Goal: Task Accomplishment & Management: Complete application form

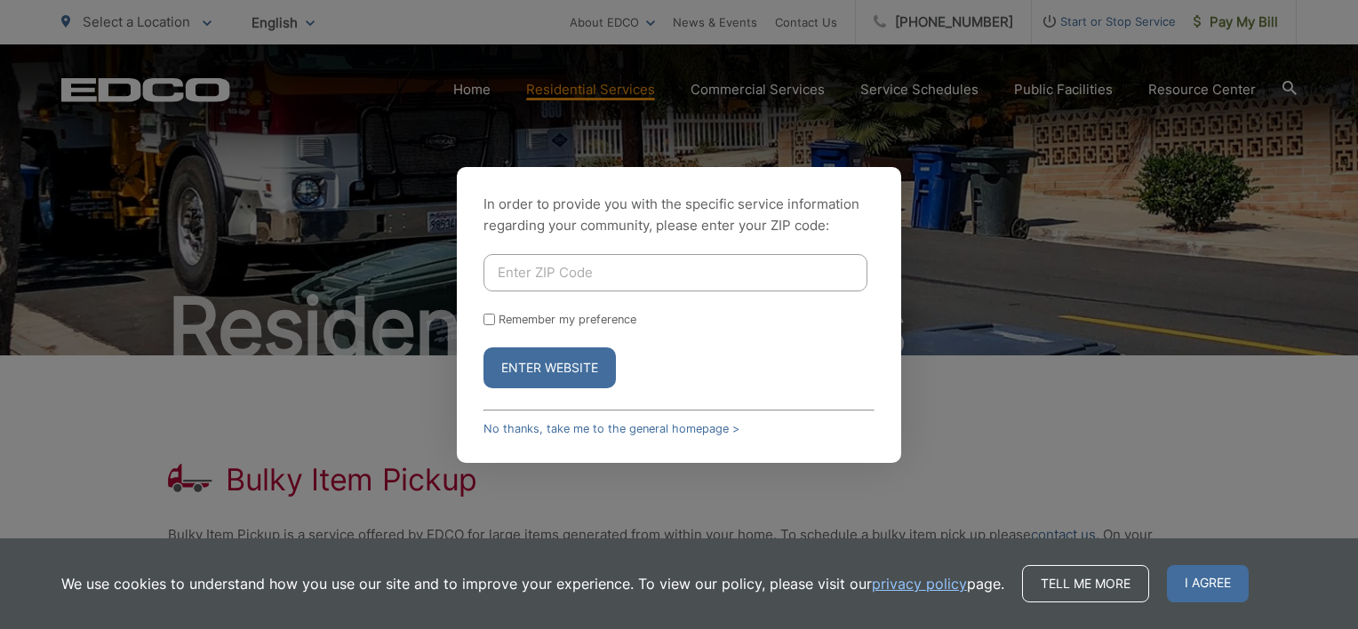
click at [701, 278] on input "Enter ZIP Code" at bounding box center [675, 272] width 384 height 37
type input "92040"
click at [483, 348] on button "Enter Website" at bounding box center [549, 368] width 132 height 41
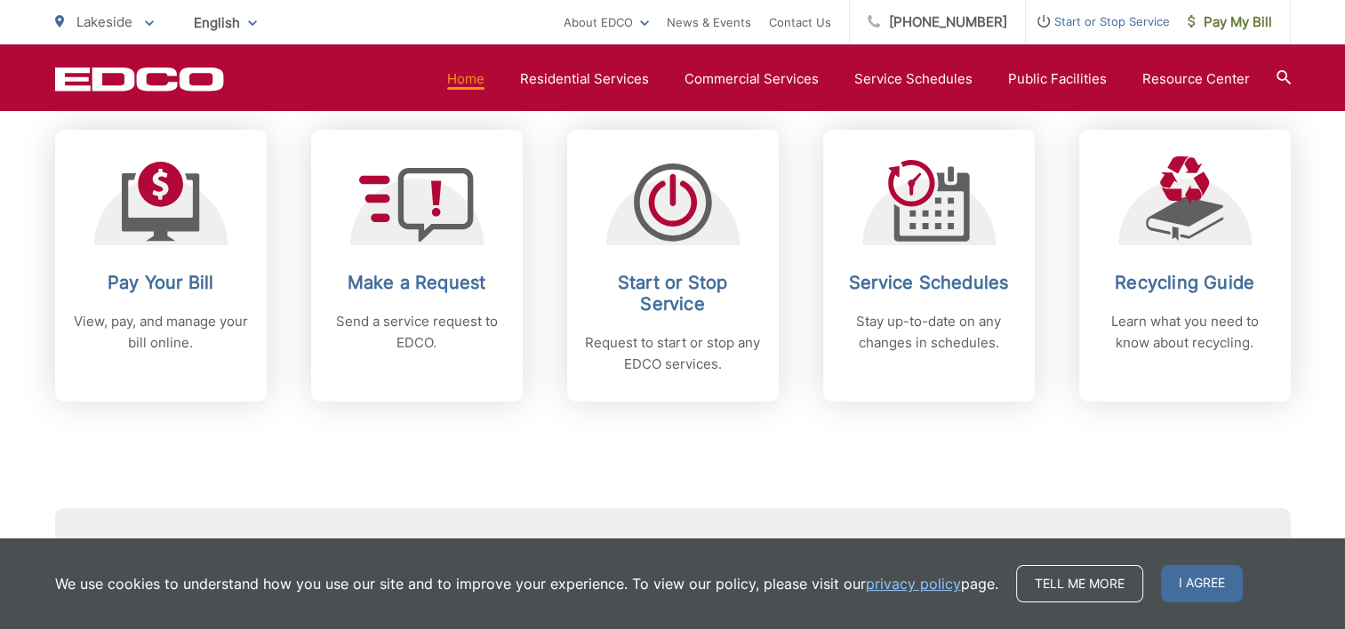
scroll to position [800, 0]
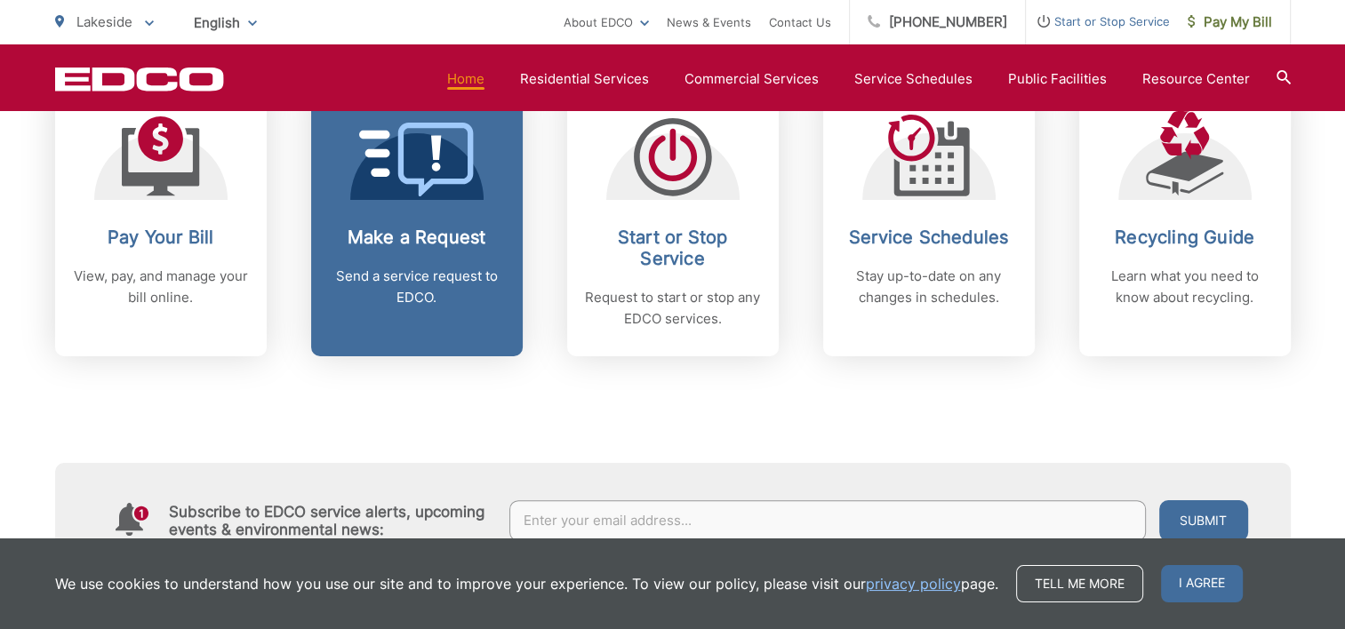
click at [434, 228] on h2 "Make a Request" at bounding box center [417, 237] width 176 height 21
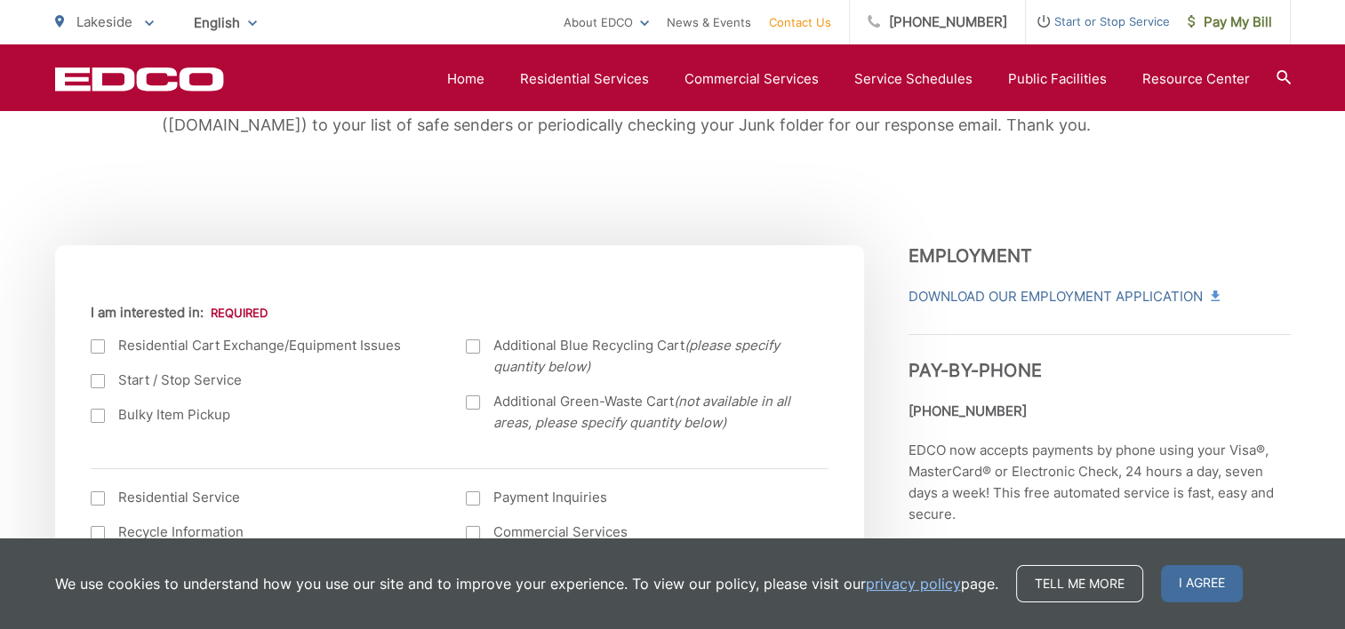
scroll to position [533, 0]
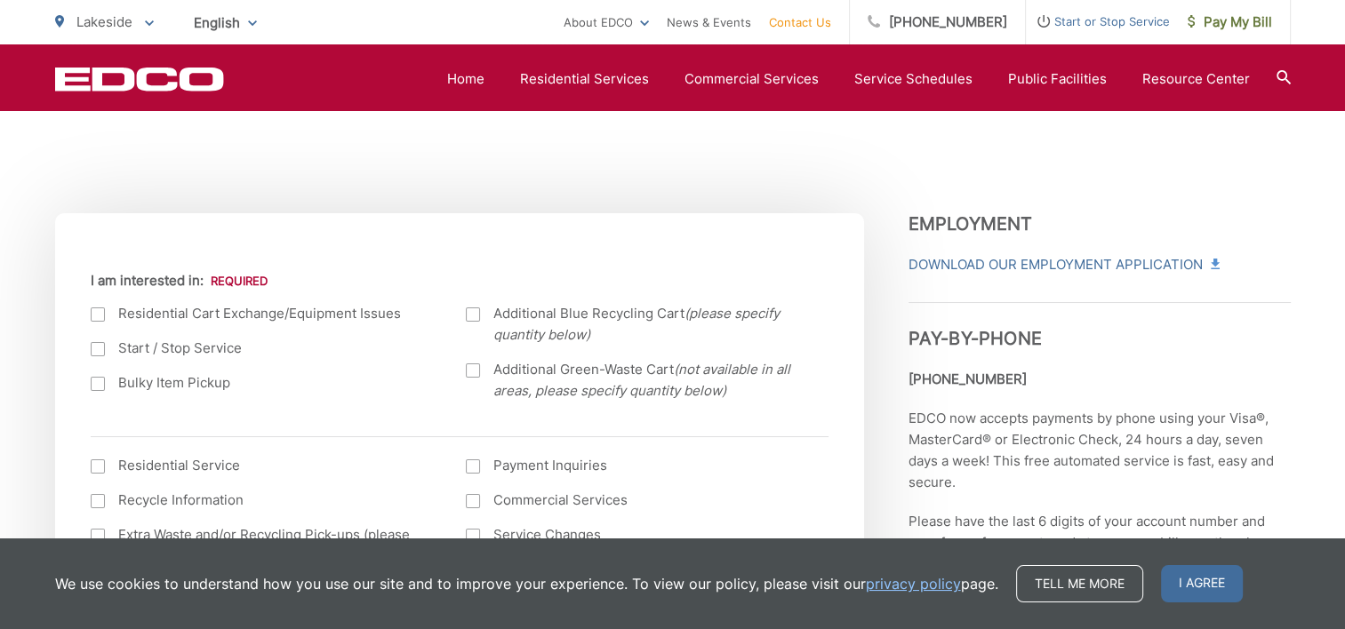
click at [182, 385] on label "Bulky Item Pickup" at bounding box center [261, 382] width 340 height 21
click at [0, 0] on input "Bulky Item Pickup" at bounding box center [0, 0] width 0 height 0
click at [1193, 580] on span "I agree" at bounding box center [1202, 583] width 82 height 37
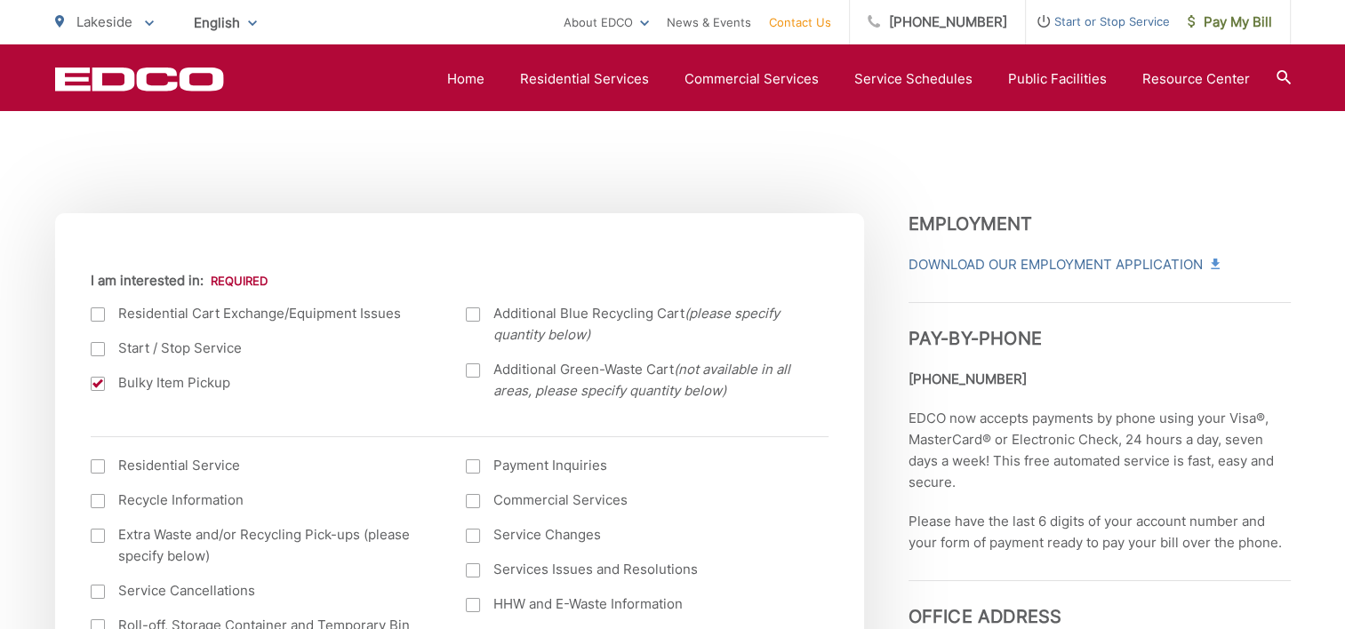
click at [177, 462] on label "Residential Service" at bounding box center [261, 465] width 340 height 21
click at [0, 0] on input "I am interested in: (continued) *" at bounding box center [0, 0] width 0 height 0
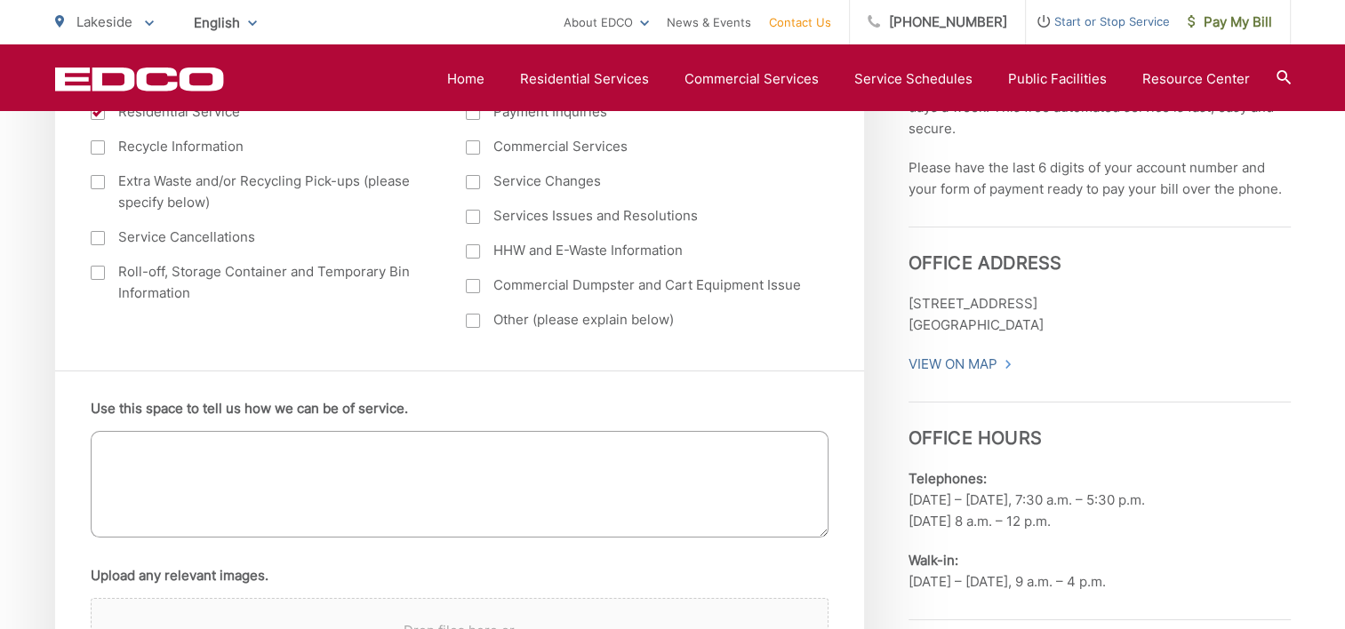
scroll to position [978, 0]
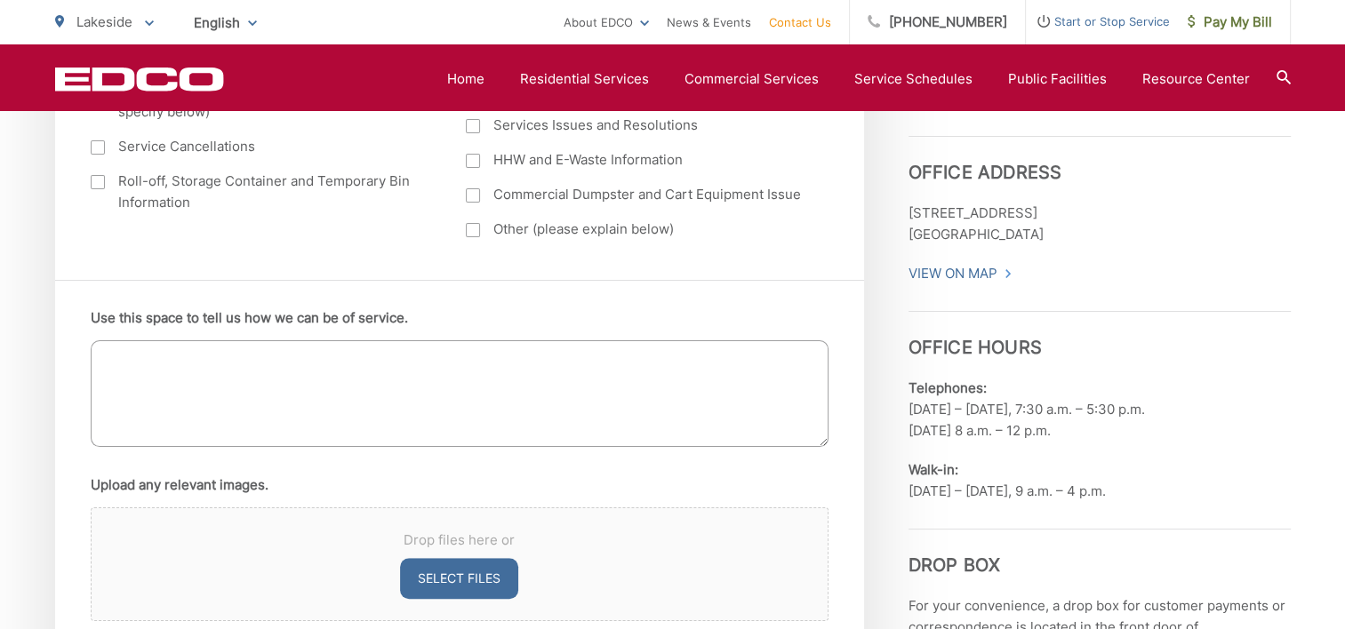
click at [437, 386] on textarea "Use this space to tell us how we can be of service." at bounding box center [460, 393] width 738 height 107
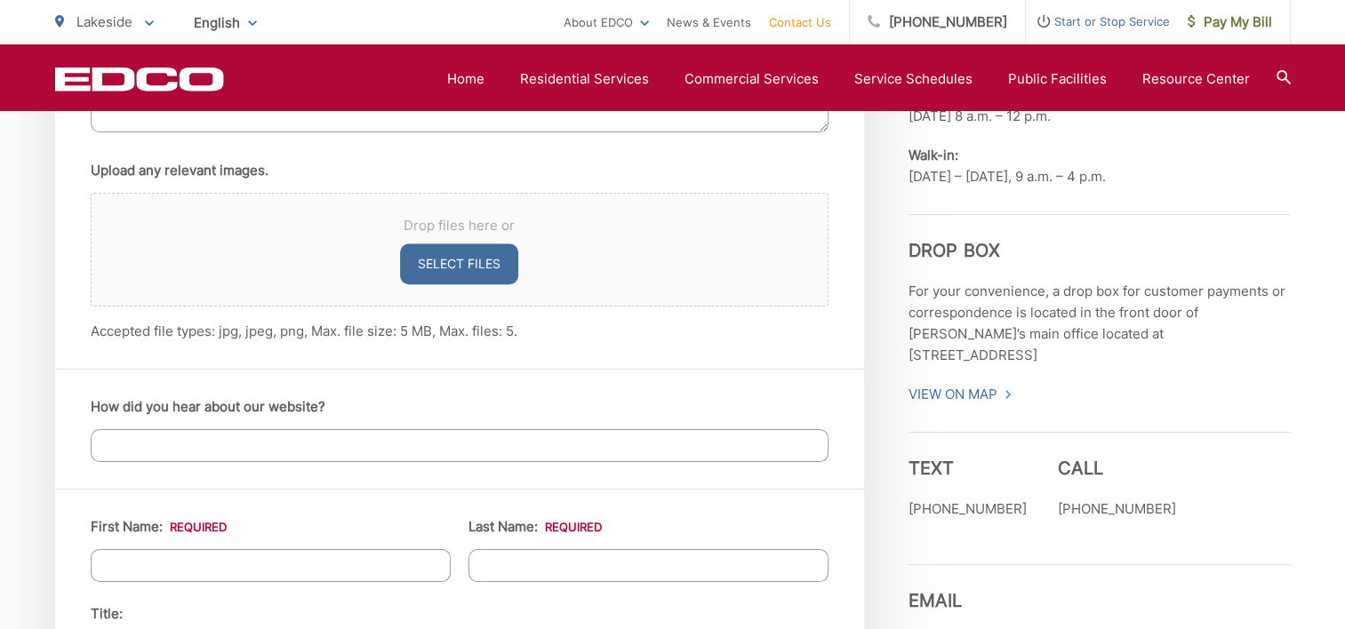
scroll to position [1067, 0]
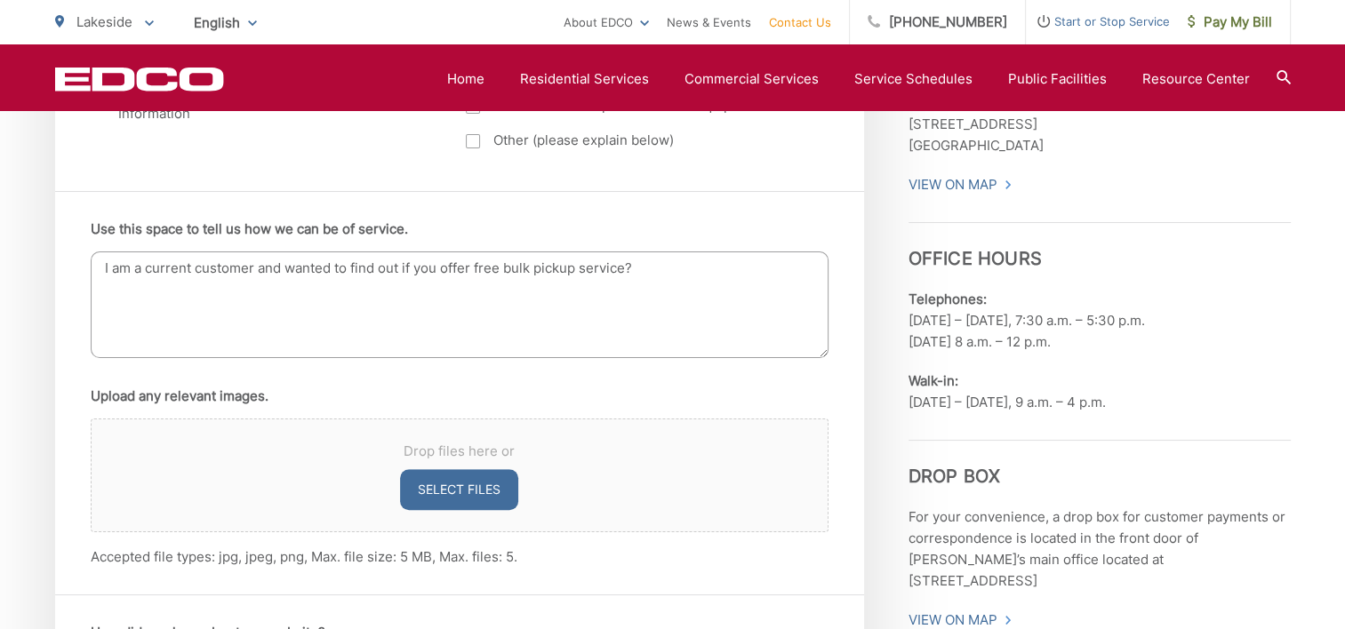
type textarea "I am a current customer and wanted to find out if you offer free bulk pickup se…"
